Goal: Information Seeking & Learning: Learn about a topic

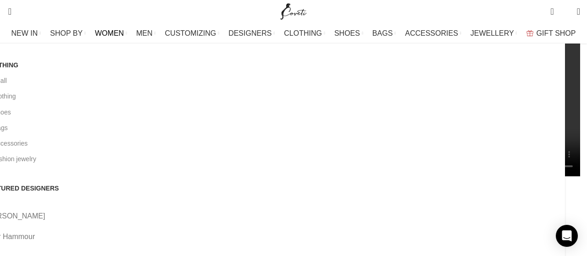
scroll to position [1478, 0]
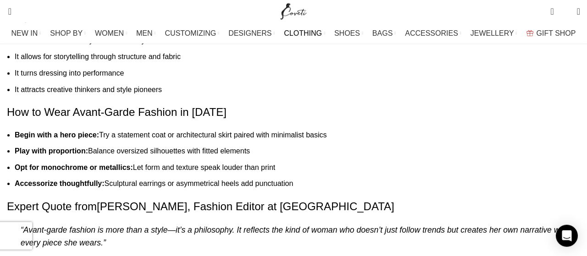
scroll to position [954, 0]
